Goal: Navigation & Orientation: Find specific page/section

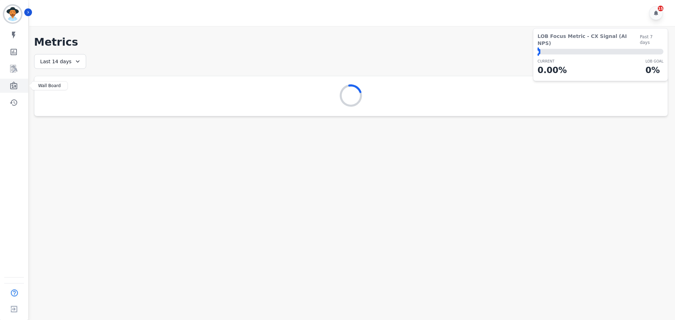
click at [17, 86] on icon "Sidebar" at bounding box center [13, 86] width 7 height 8
